Goal: Submit feedback/report problem: Submit feedback/report problem

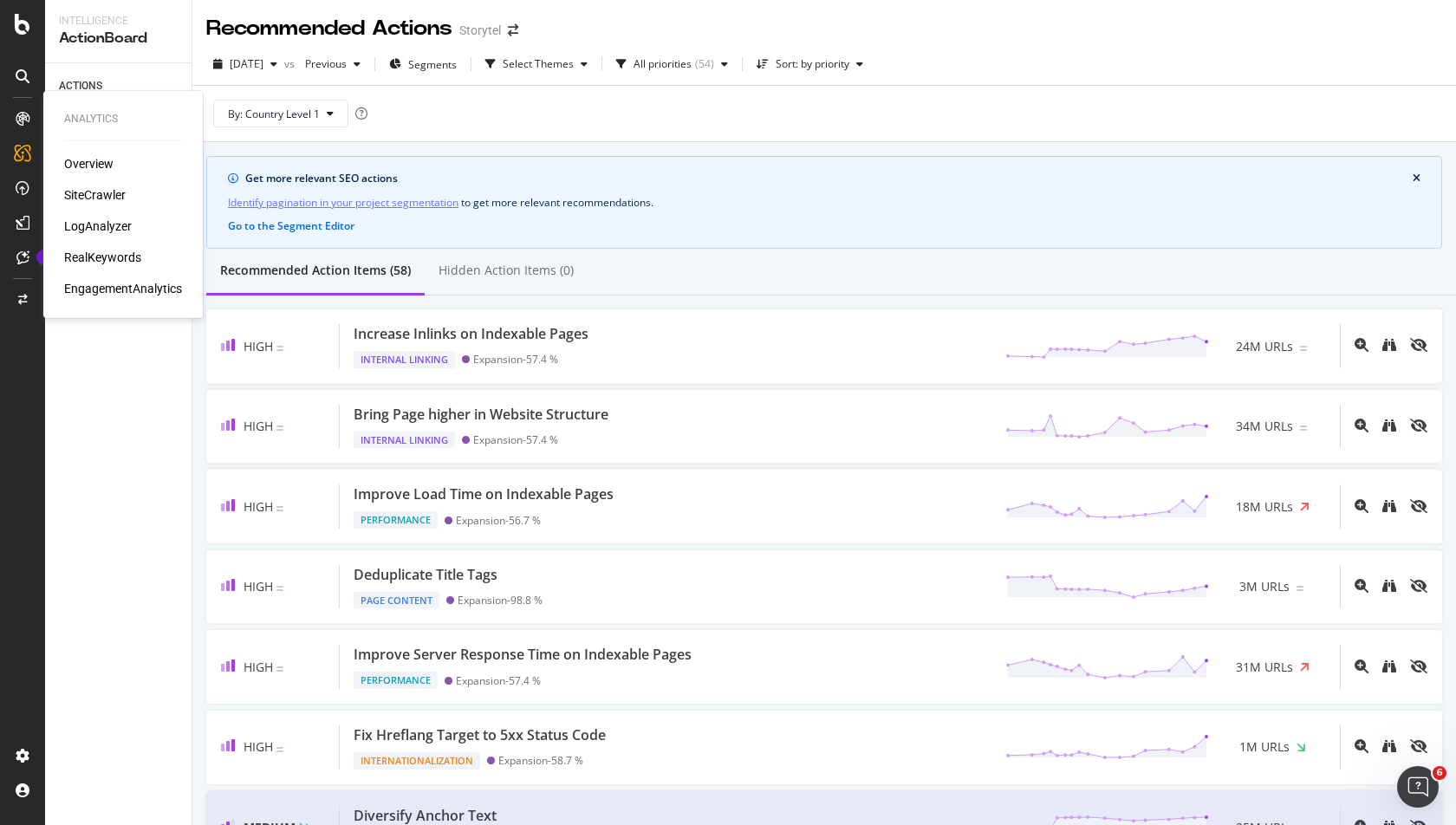
click at [26, 118] on icon at bounding box center [22, 118] width 14 height 14
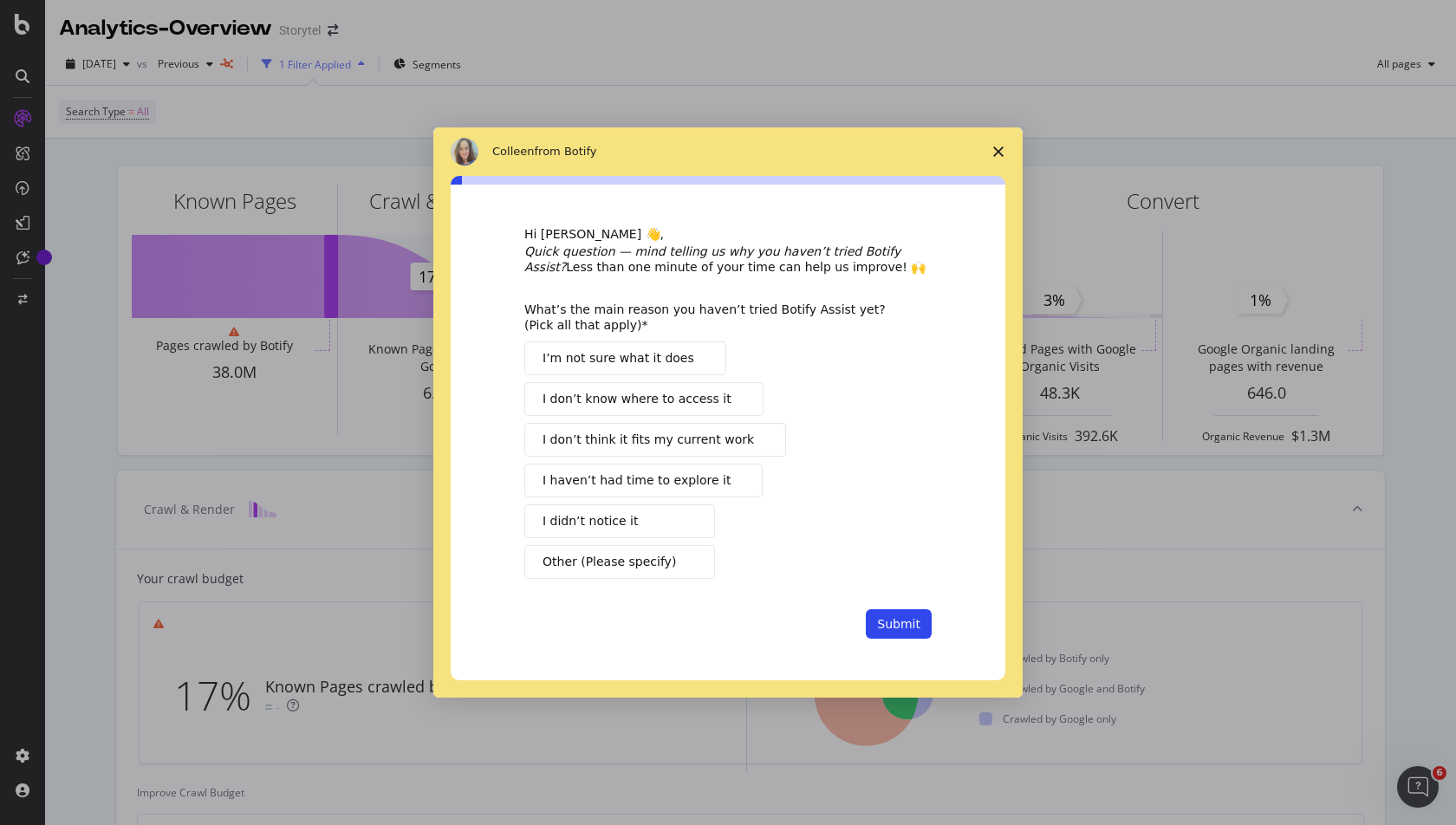
click at [664, 479] on span "I haven’t had time to explore it" at bounding box center [636, 480] width 188 height 18
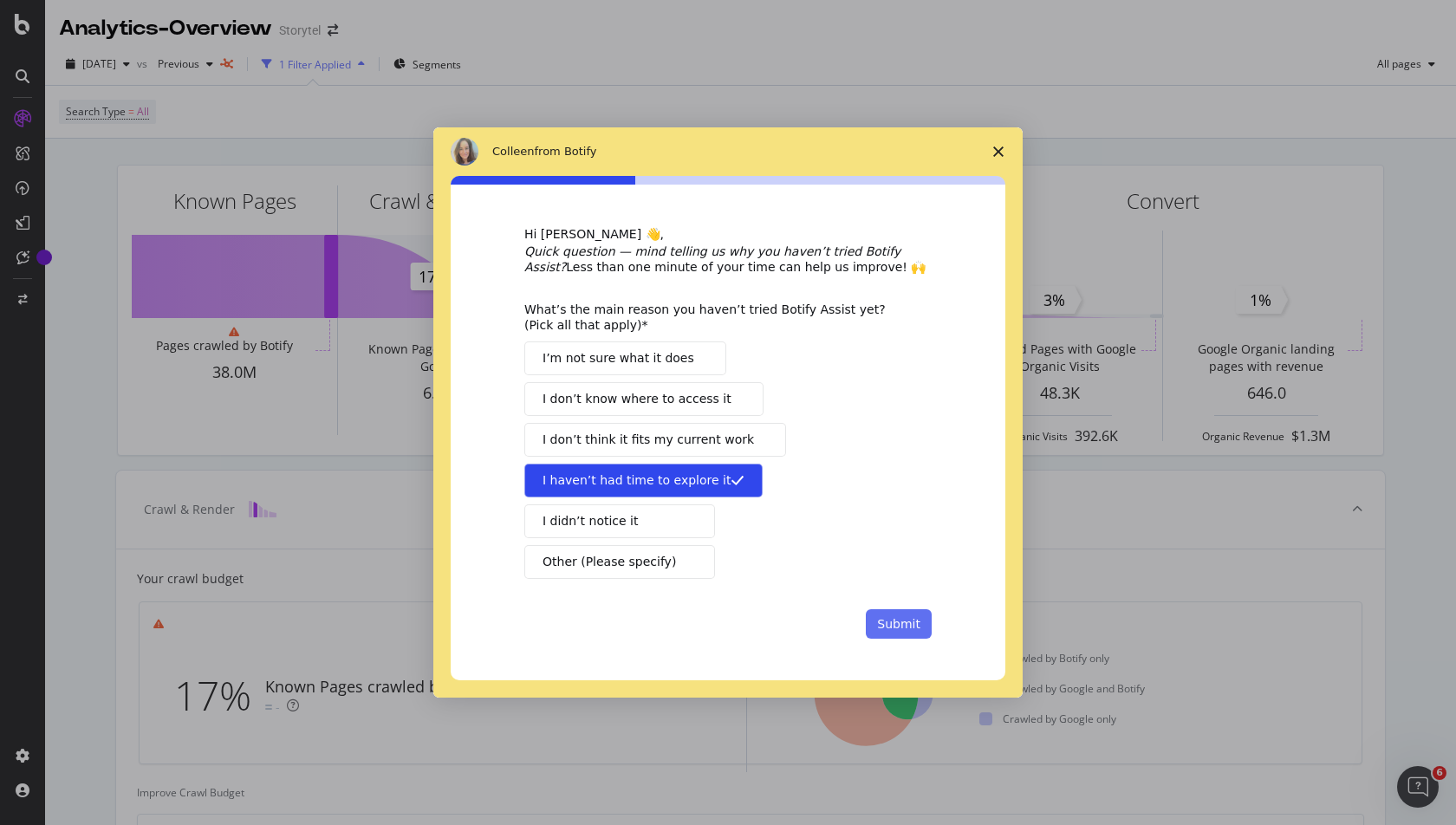
click at [886, 619] on button "Submit" at bounding box center [898, 624] width 66 height 29
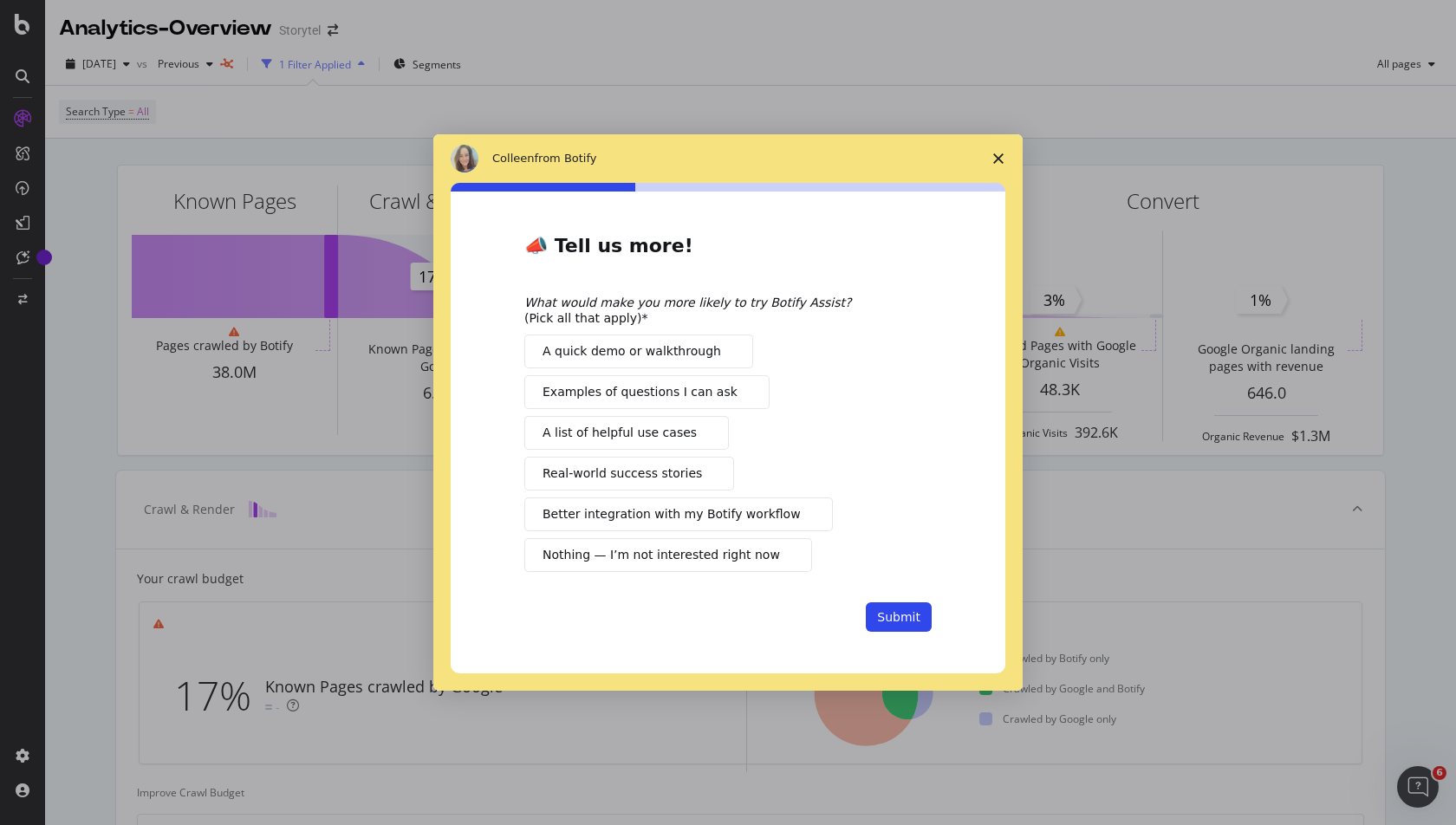
click at [692, 555] on span "Nothing — I’m not interested right now" at bounding box center [661, 555] width 238 height 18
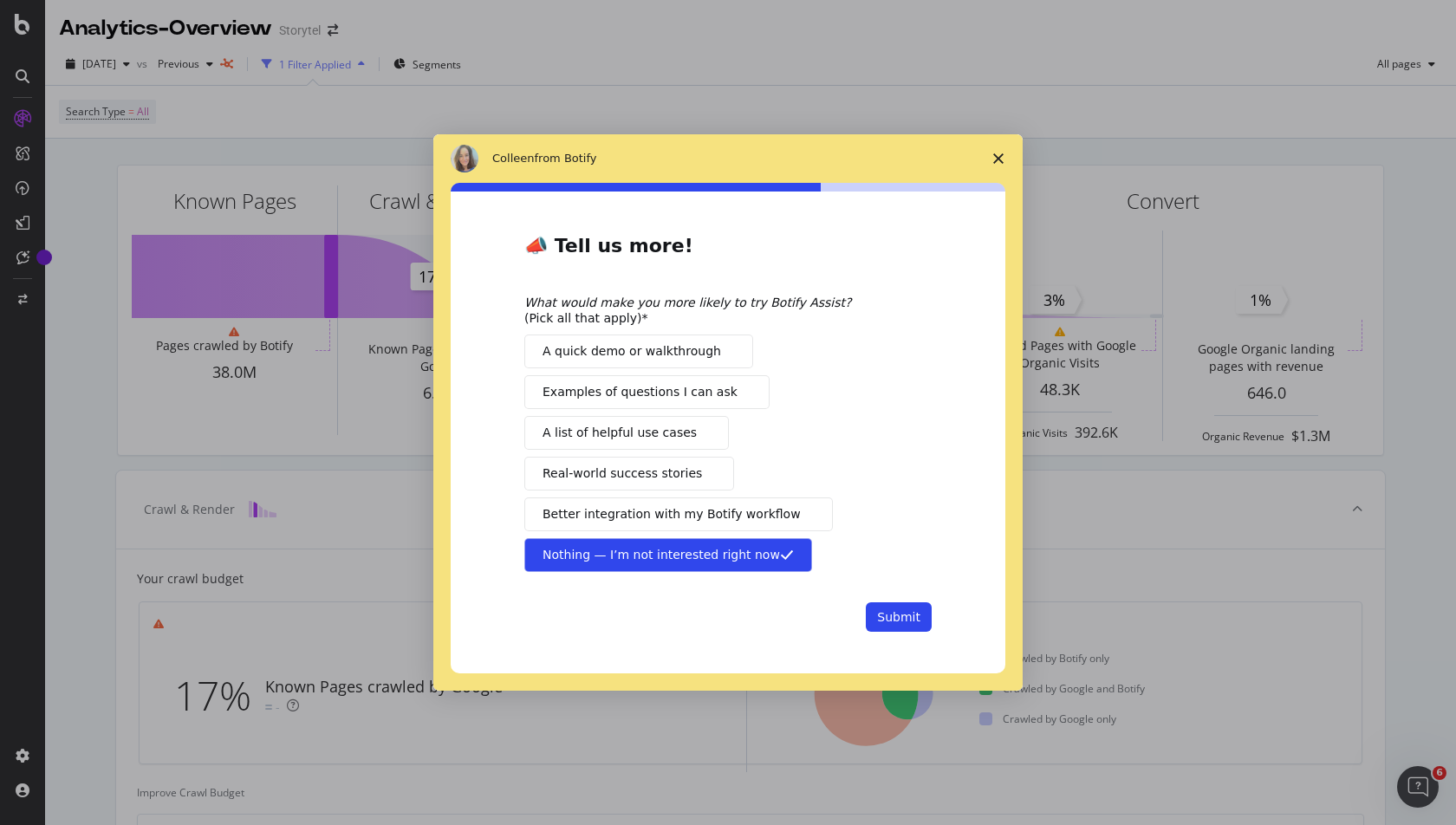
click at [702, 550] on span "Nothing — I’m not interested right now" at bounding box center [661, 555] width 238 height 18
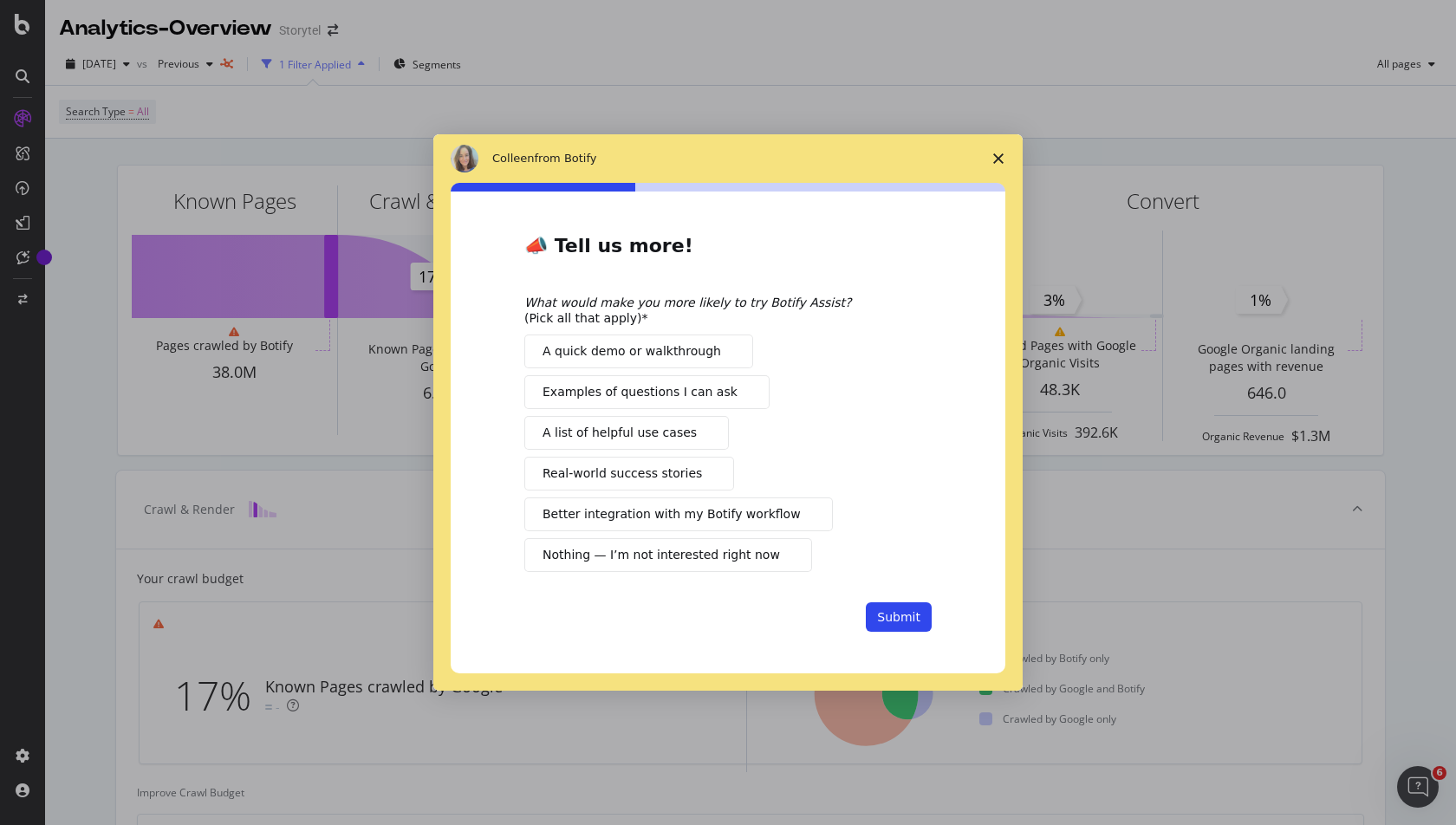
click at [691, 514] on span "Better integration with my Botify workflow" at bounding box center [672, 514] width 258 height 18
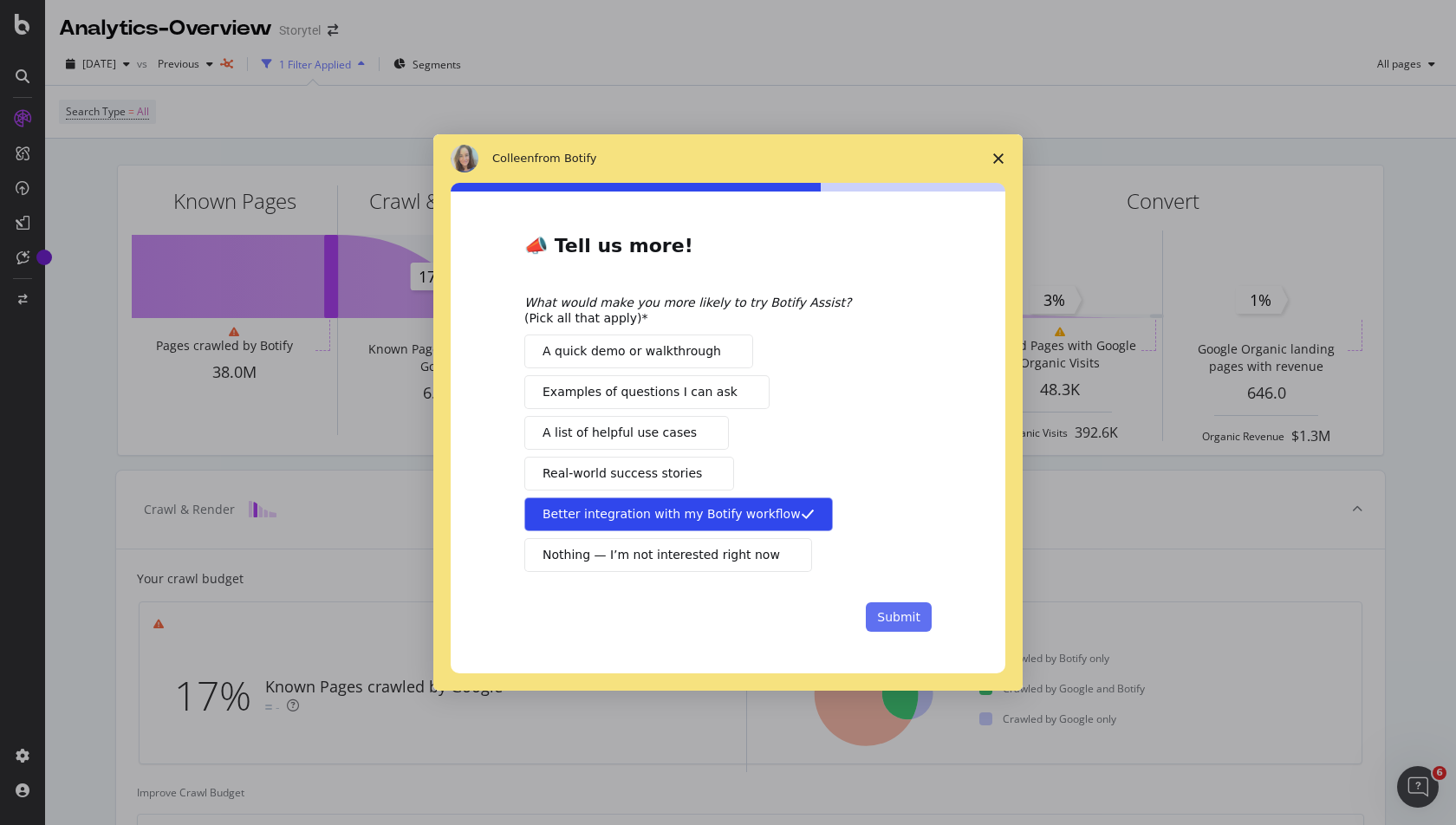
click at [903, 619] on button "Submit" at bounding box center [898, 617] width 66 height 29
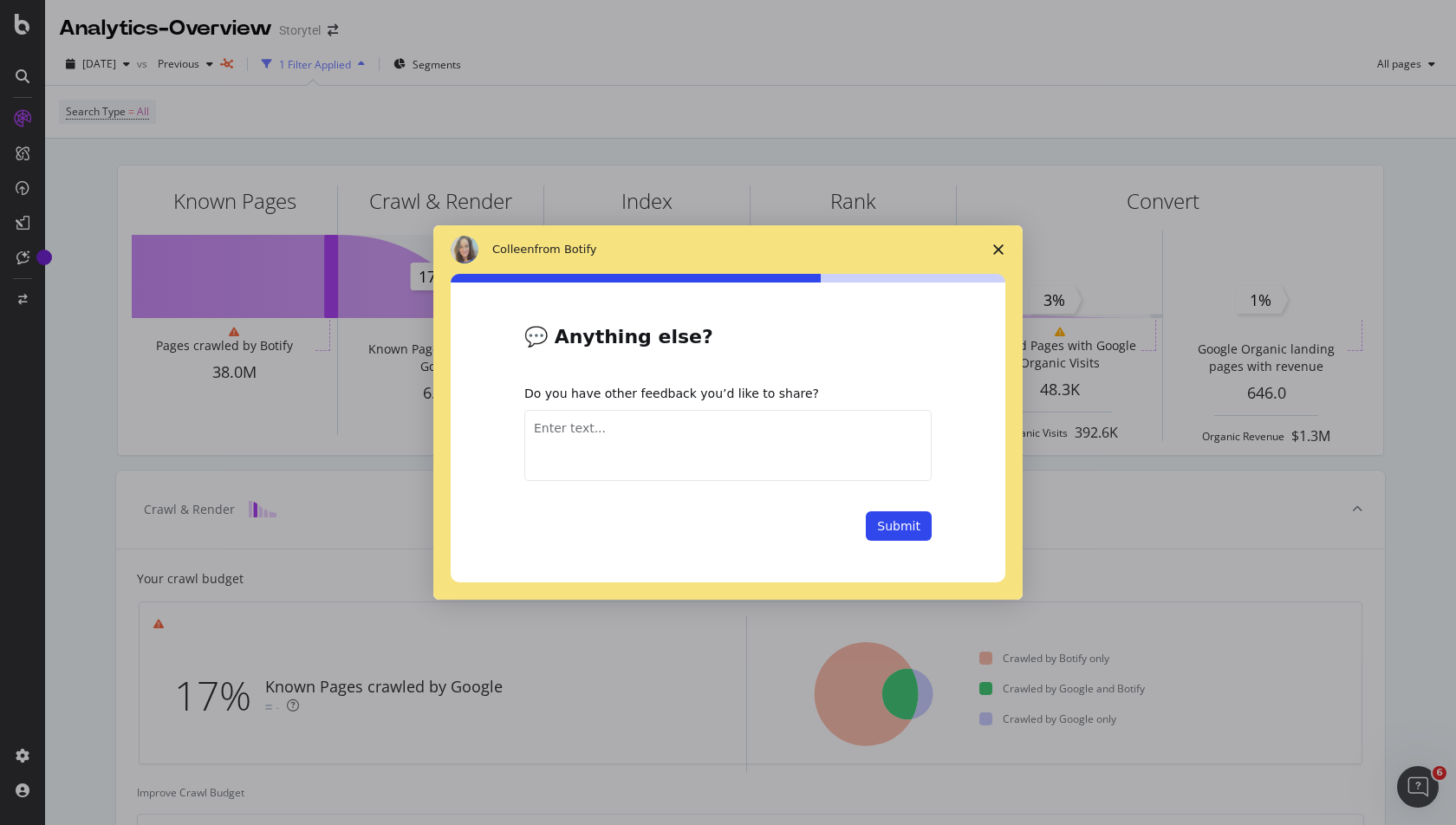
click at [629, 445] on textarea "Enter text..." at bounding box center [728, 445] width 408 height 71
type textarea "h"
type textarea "Had a demo if the feature - very interesting, and we will definitely use it"
click at [911, 533] on button "Submit" at bounding box center [898, 526] width 66 height 29
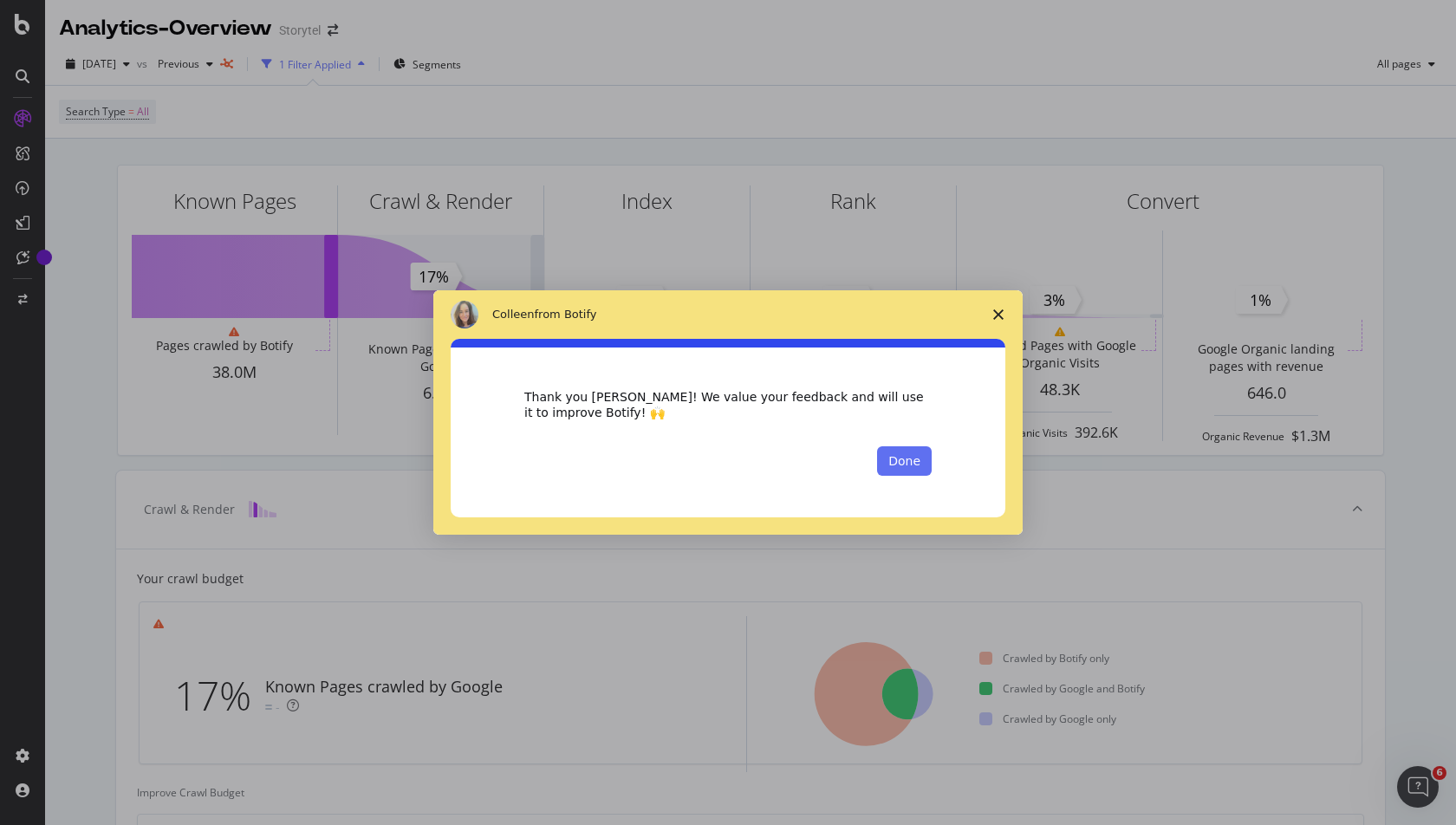
click at [898, 458] on button "Done" at bounding box center [905, 460] width 55 height 29
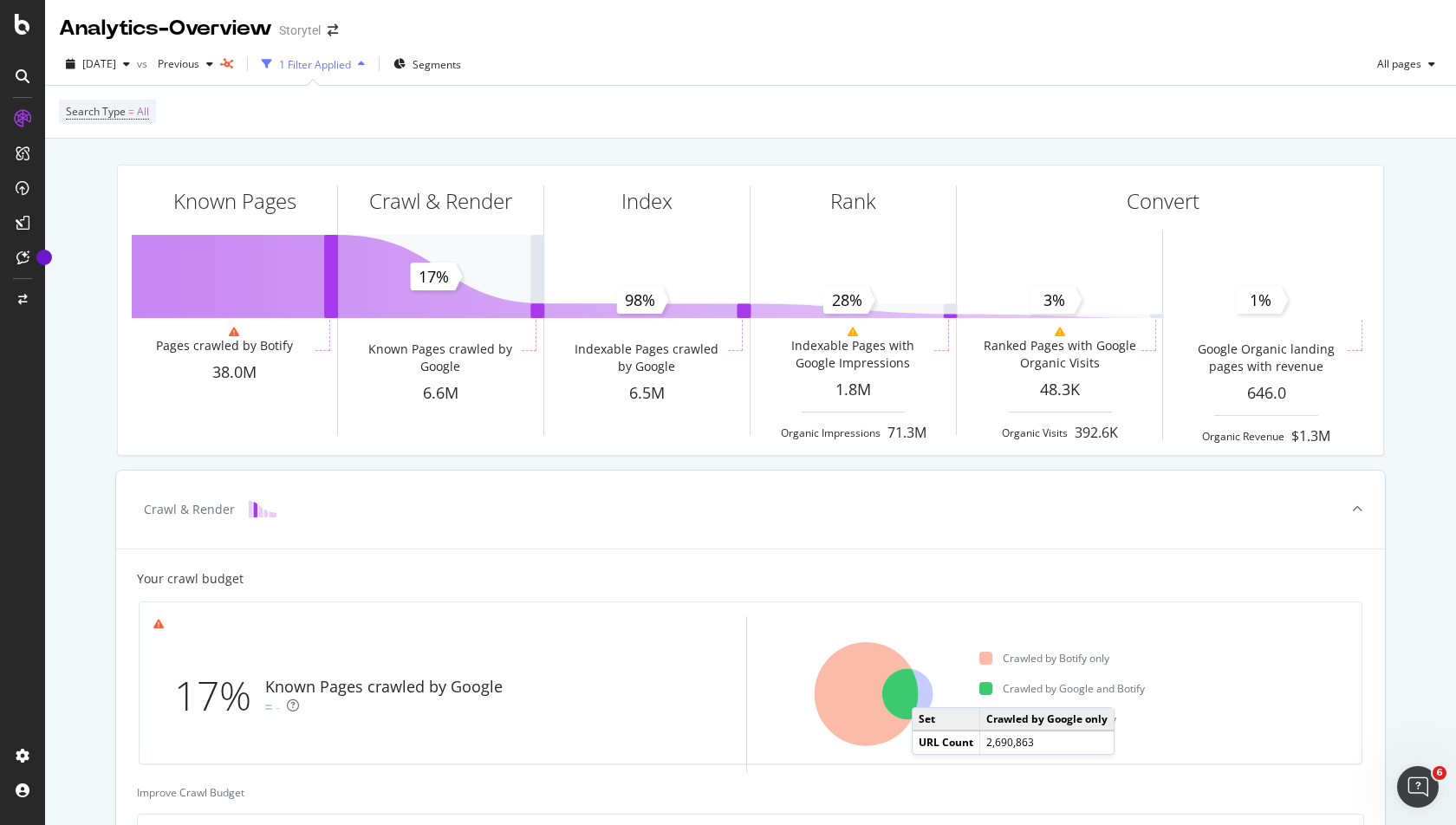
click at [928, 688] on icon at bounding box center [908, 694] width 51 height 51
